Goal: Task Accomplishment & Management: Use online tool/utility

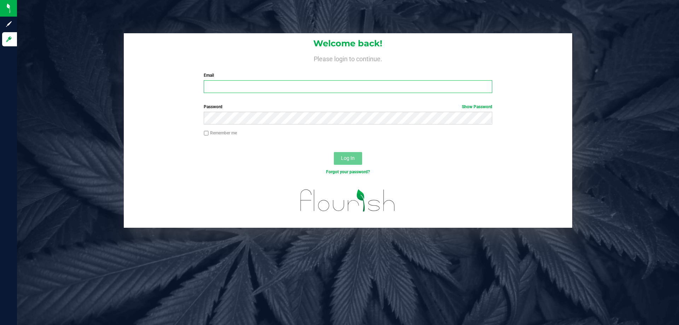
click at [235, 89] on input "Email" at bounding box center [348, 86] width 288 height 13
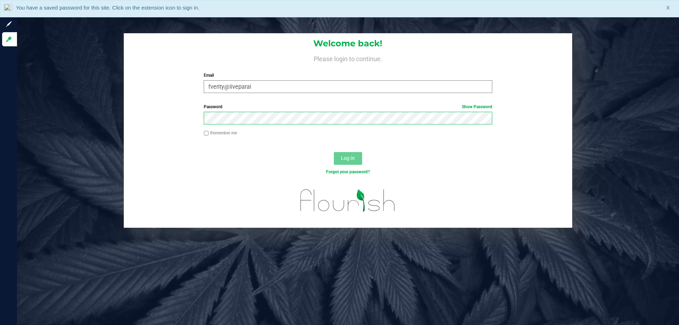
click at [334, 152] on button "Log In" at bounding box center [348, 158] width 28 height 13
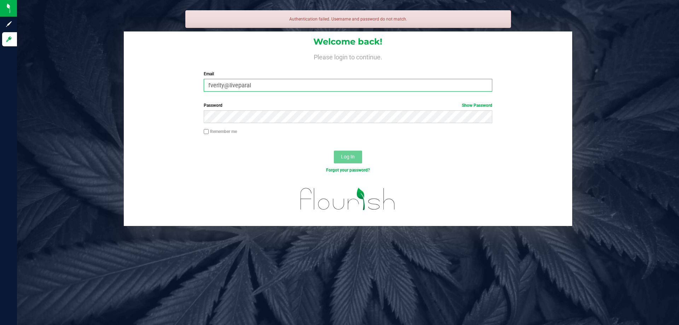
drag, startPoint x: 255, startPoint y: 88, endPoint x: 255, endPoint y: 85, distance: 3.6
click at [255, 85] on input "fverity@liveparal" at bounding box center [348, 85] width 288 height 13
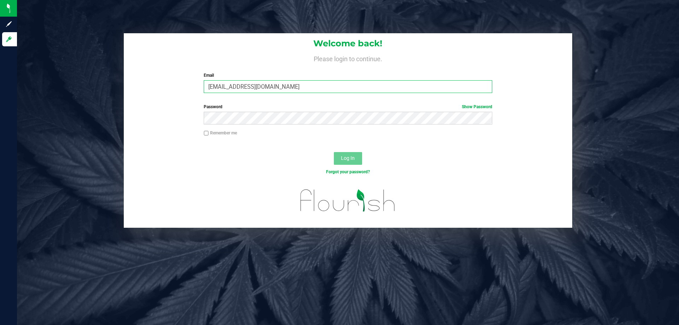
type input "fverity@liveparallel.com"
click at [334, 152] on button "Log In" at bounding box center [348, 158] width 28 height 13
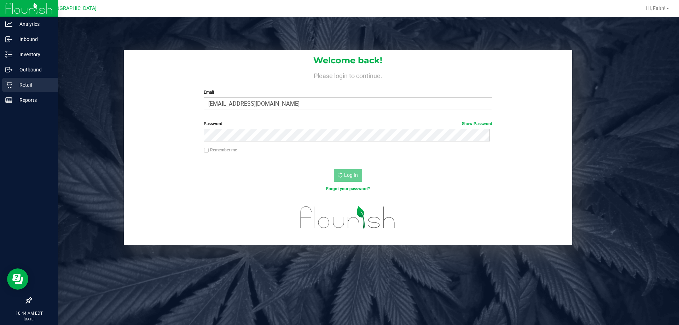
click at [18, 85] on p "Retail" at bounding box center [33, 85] width 42 height 8
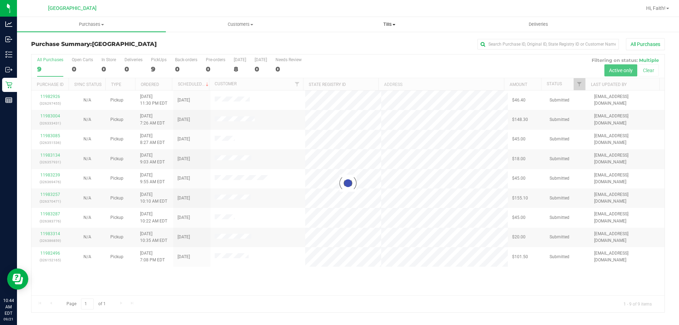
click at [385, 19] on uib-tab-heading "Tills Manage tills Reconcile e-payments" at bounding box center [389, 24] width 148 height 14
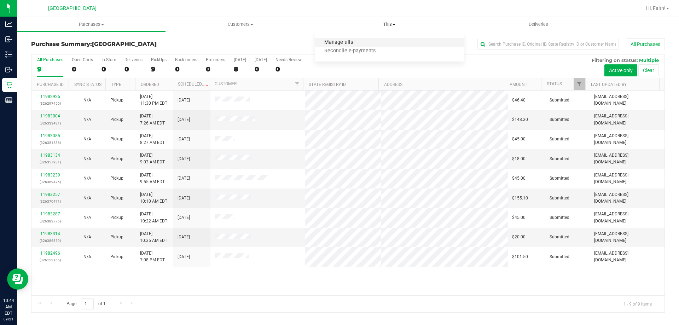
click at [344, 40] on span "Manage tills" at bounding box center [339, 43] width 48 height 6
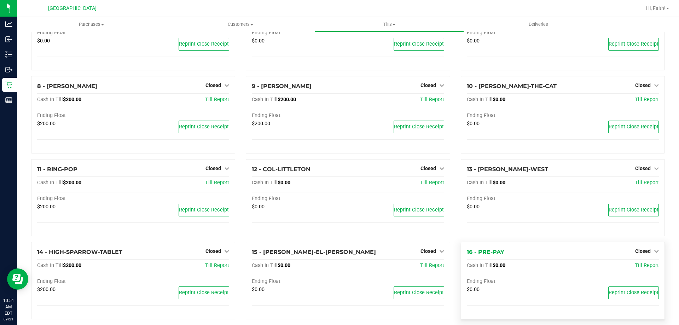
scroll to position [256, 0]
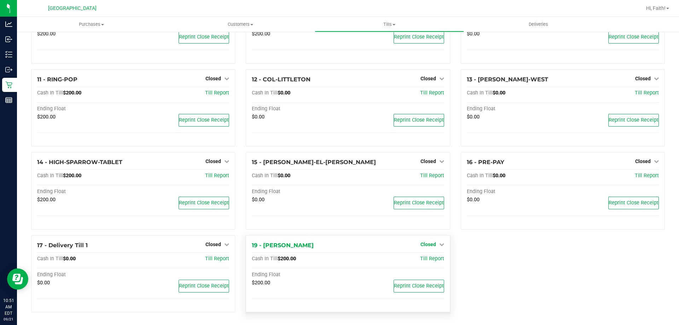
drag, startPoint x: 440, startPoint y: 245, endPoint x: 436, endPoint y: 247, distance: 4.7
click at [440, 246] on icon at bounding box center [441, 244] width 5 height 5
click at [423, 257] on link "Open Till" at bounding box center [428, 259] width 19 height 6
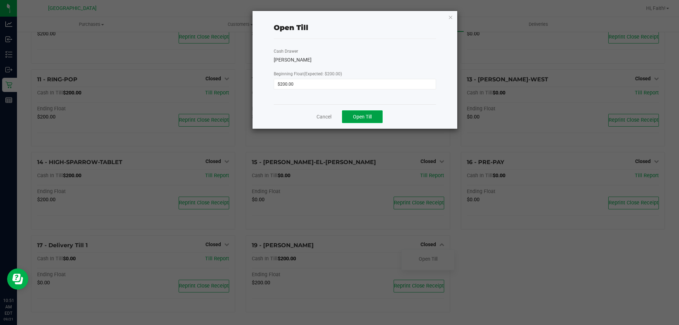
click at [359, 118] on span "Open Till" at bounding box center [362, 117] width 19 height 6
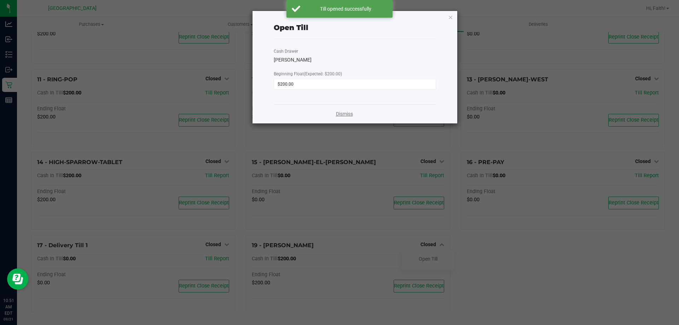
click at [341, 116] on link "Dismiss" at bounding box center [344, 113] width 17 height 7
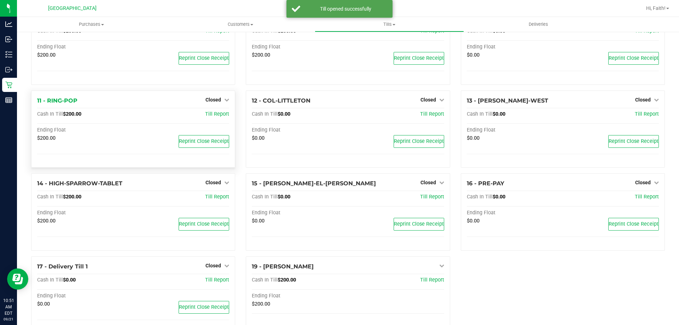
scroll to position [220, 0]
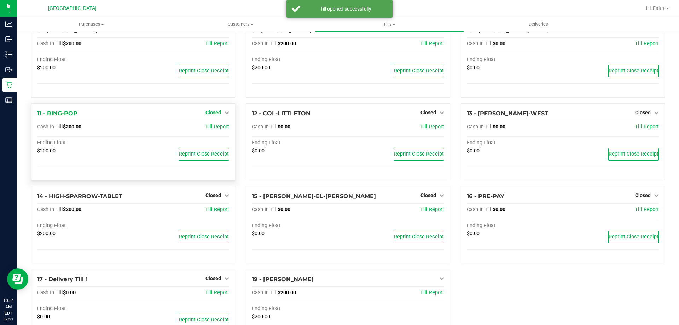
click at [210, 113] on span "Closed" at bounding box center [214, 113] width 16 height 6
click at [210, 129] on link "Open Till" at bounding box center [213, 127] width 19 height 6
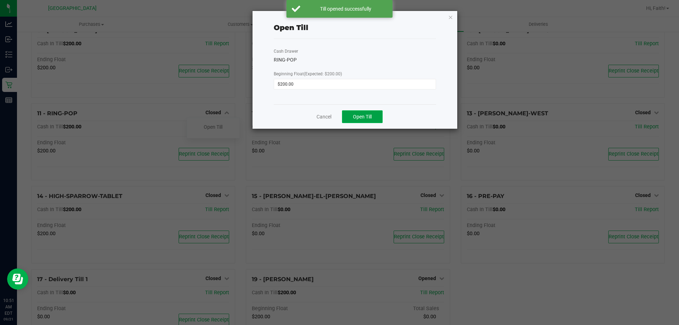
click at [373, 116] on button "Open Till" at bounding box center [362, 116] width 41 height 13
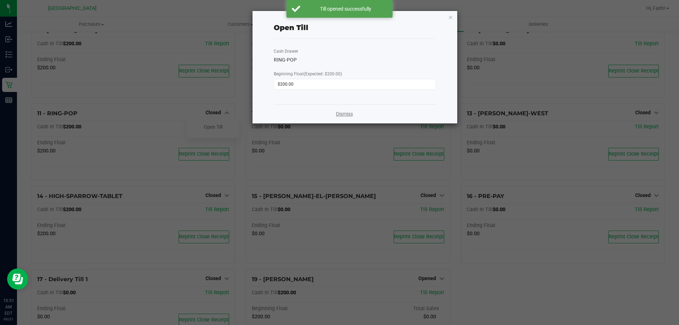
click at [336, 112] on link "Dismiss" at bounding box center [344, 113] width 17 height 7
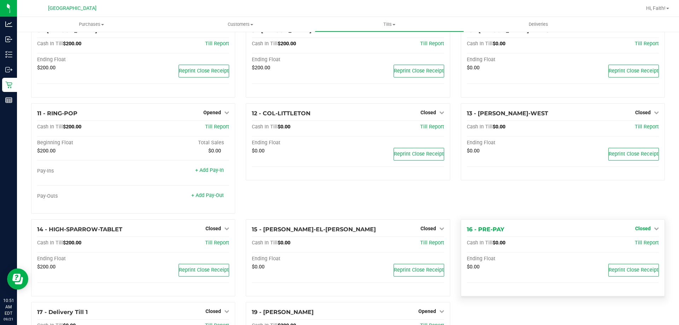
click at [644, 231] on span "Closed" at bounding box center [643, 229] width 16 height 6
click at [637, 243] on link "Open Till" at bounding box center [643, 243] width 19 height 6
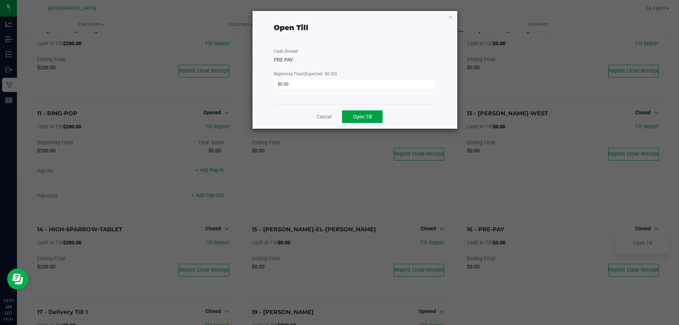
click at [369, 113] on button "Open Till" at bounding box center [362, 116] width 41 height 13
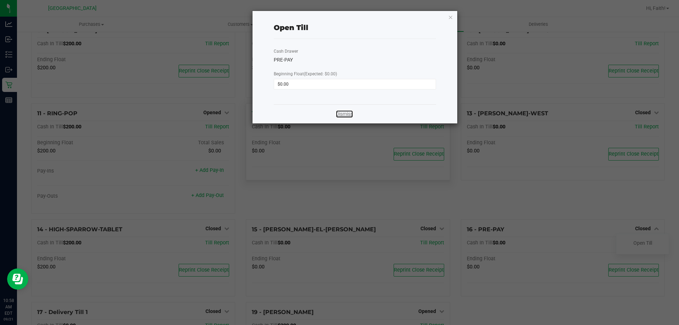
drag, startPoint x: 338, startPoint y: 113, endPoint x: 329, endPoint y: 150, distance: 37.6
click at [338, 113] on link "Dismiss" at bounding box center [344, 113] width 17 height 7
